Goal: Obtain resource: Download file/media

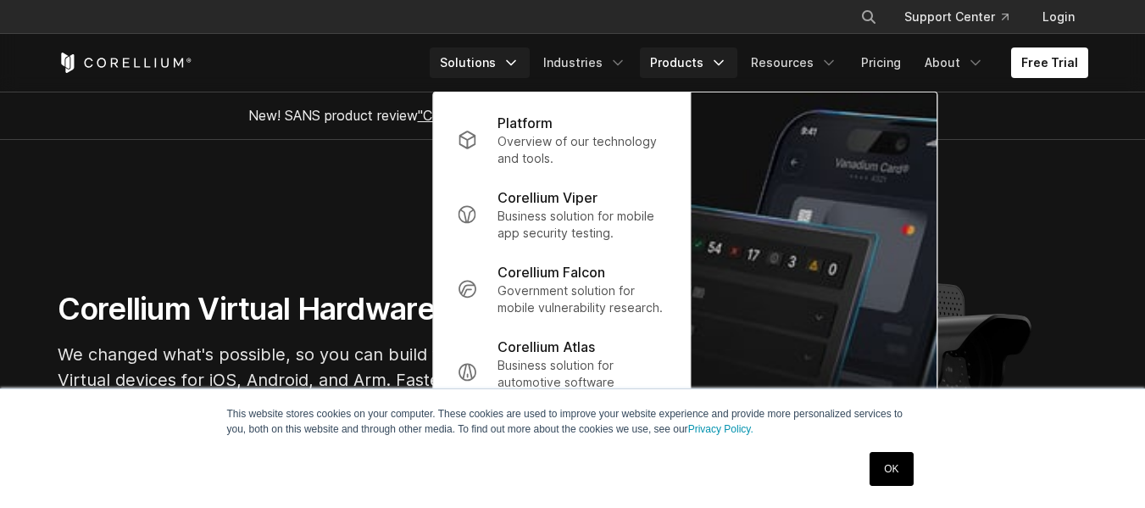
click at [510, 62] on link "Solutions" at bounding box center [480, 62] width 100 height 31
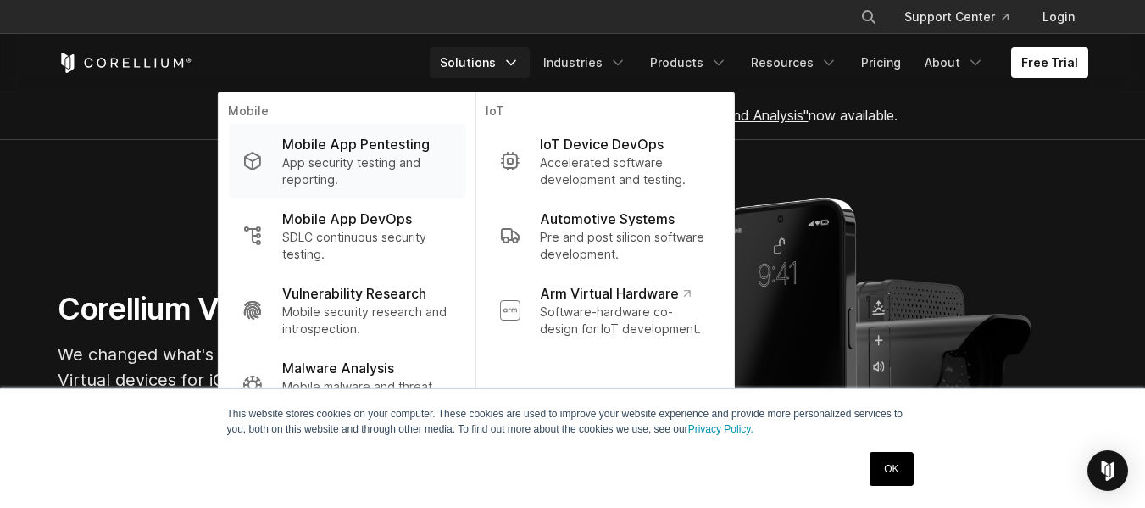
click at [378, 153] on p "Mobile App Pentesting" at bounding box center [356, 144] width 148 height 20
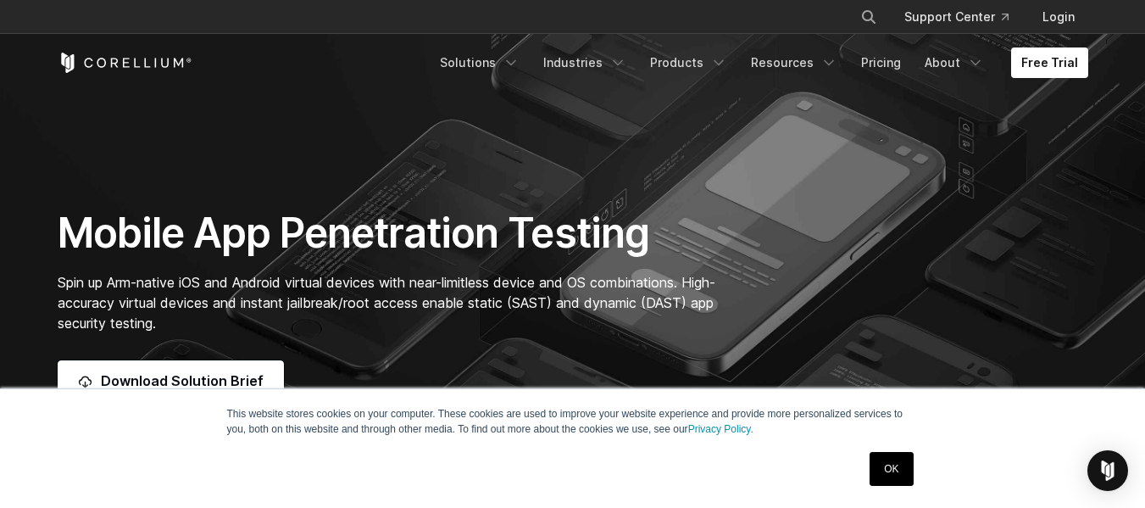
click at [891, 464] on link "OK" at bounding box center [891, 469] width 43 height 34
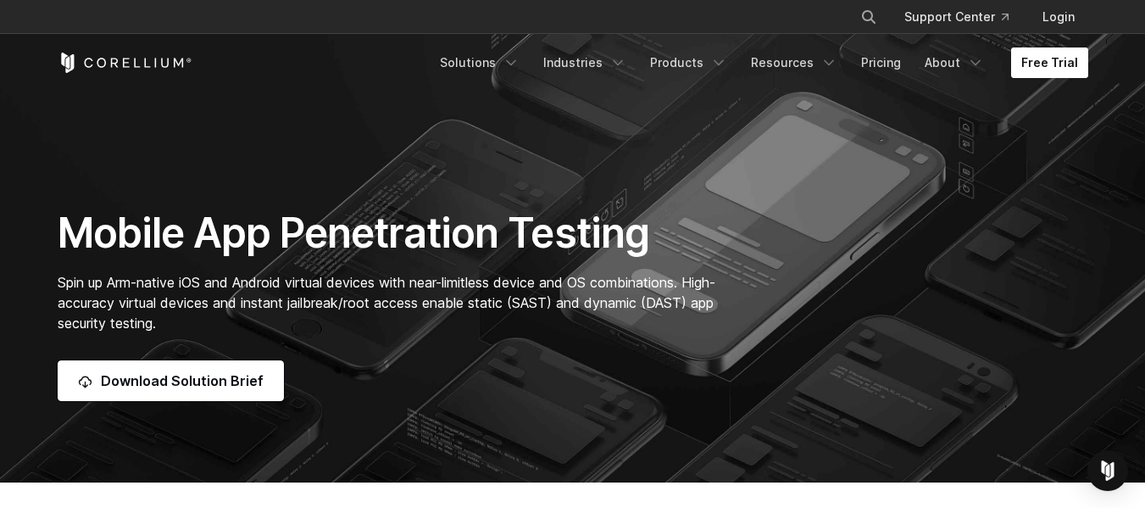
click at [1038, 60] on link "Free Trial" at bounding box center [1049, 62] width 77 height 31
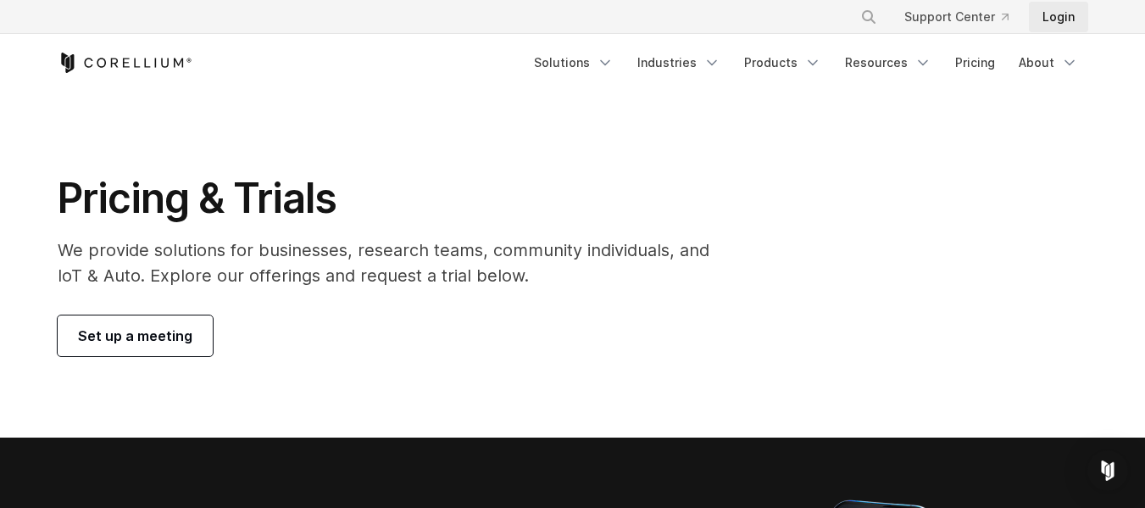
click at [1074, 14] on link "Login" at bounding box center [1058, 17] width 59 height 31
click at [723, 15] on div "× Search our site... Support Center Login" at bounding box center [573, 17] width 1031 height 31
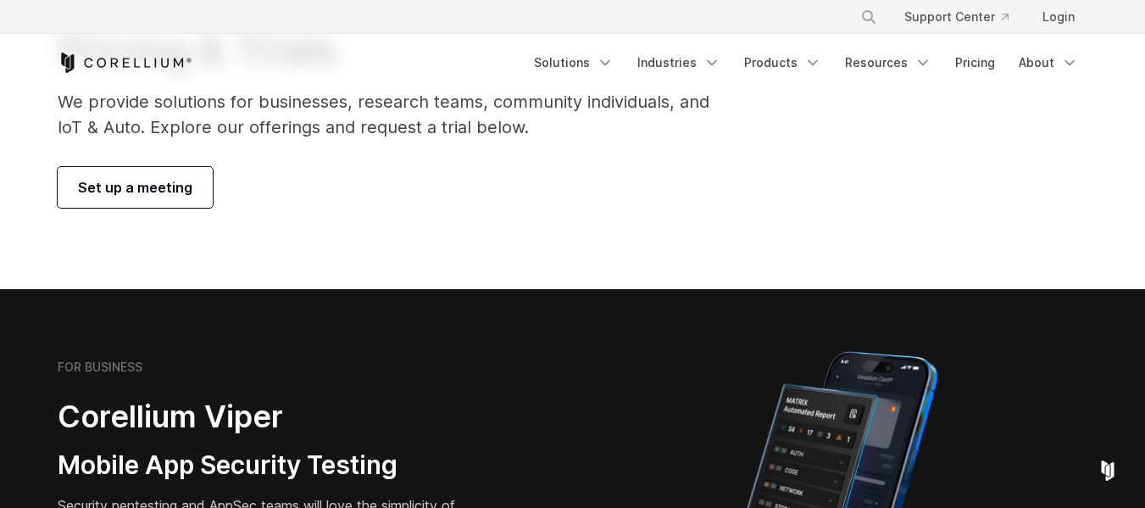
scroll to position [170, 0]
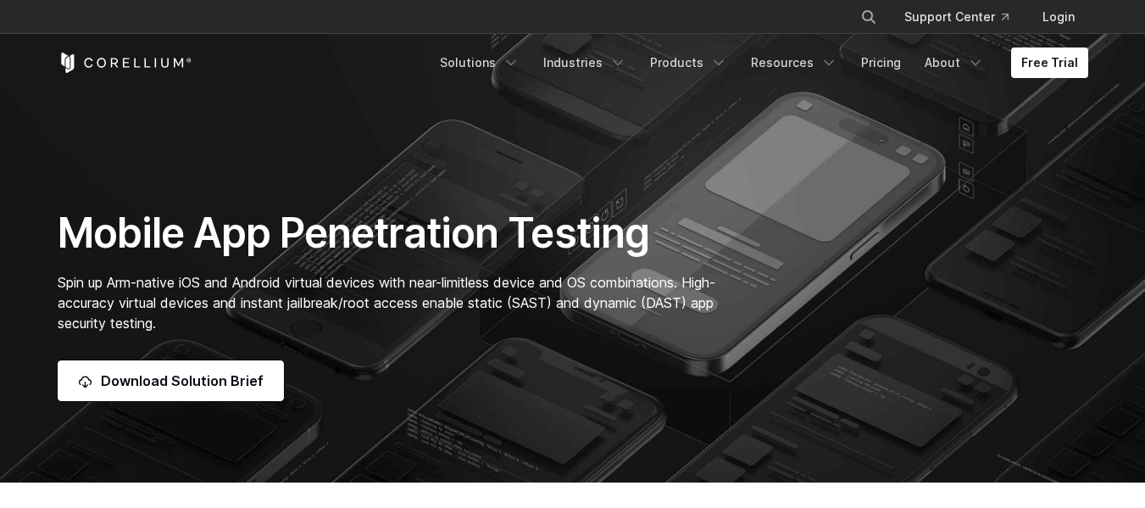
click at [202, 359] on div "Mobile App Penetration Testing Spin up Arm-native iOS and Android virtual devic…" at bounding box center [396, 304] width 710 height 193
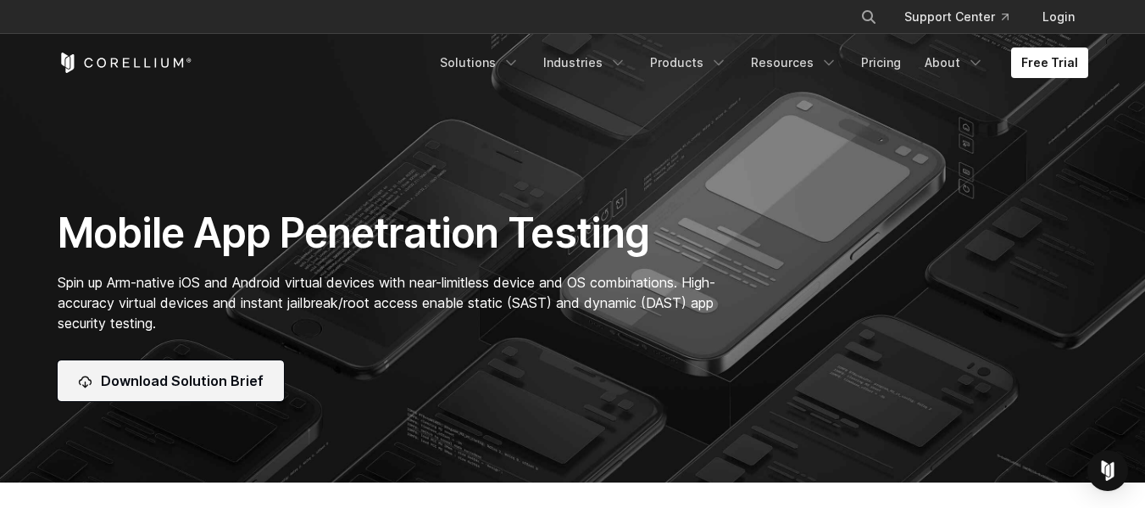
click at [199, 376] on span "Download Solution Brief" at bounding box center [182, 380] width 163 height 20
